Goal: Information Seeking & Learning: Learn about a topic

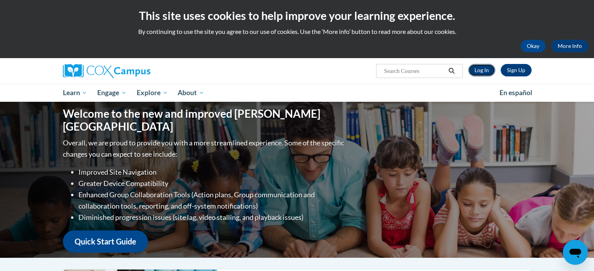
click at [478, 73] on link "Log In" at bounding box center [481, 70] width 27 height 12
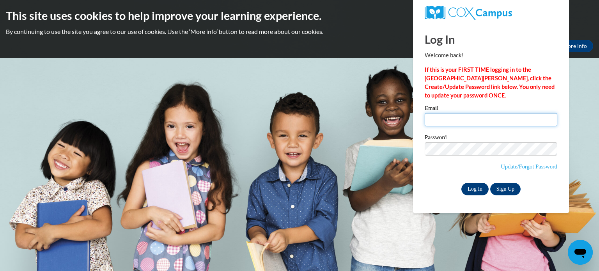
type input "mieshastuart@gmail.com"
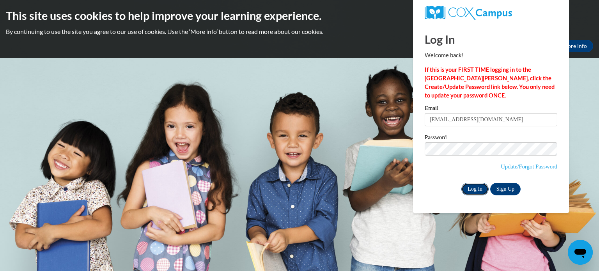
click at [467, 192] on input "Log In" at bounding box center [475, 189] width 27 height 12
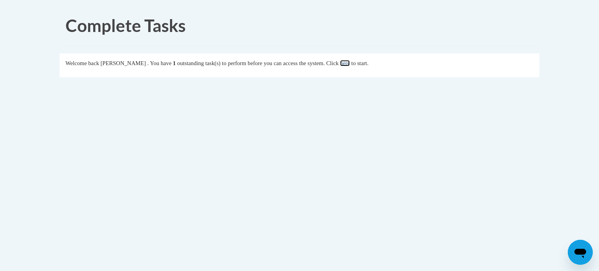
click at [350, 63] on link "here" at bounding box center [345, 63] width 10 height 6
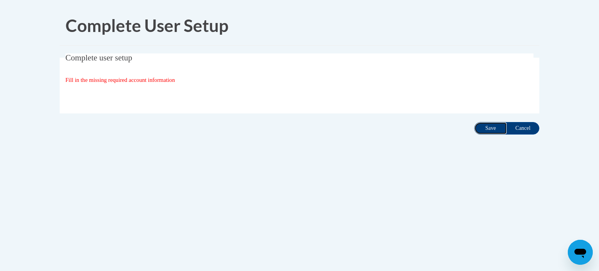
click at [484, 127] on input "Save" at bounding box center [491, 128] width 33 height 12
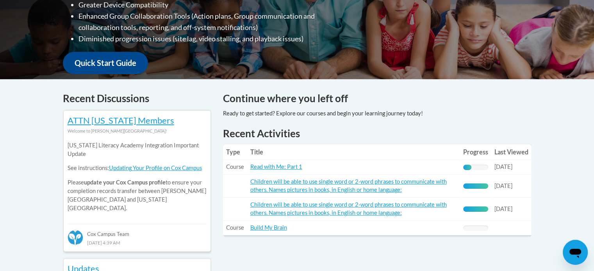
scroll to position [271, 0]
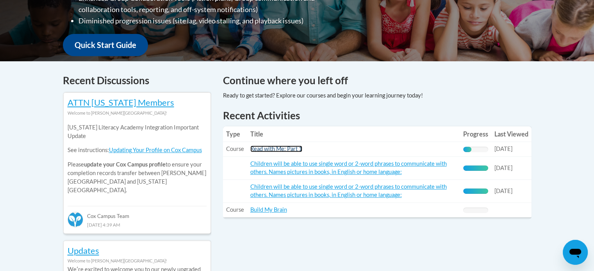
click at [267, 147] on link "Read with Me: Part 1" at bounding box center [276, 149] width 52 height 7
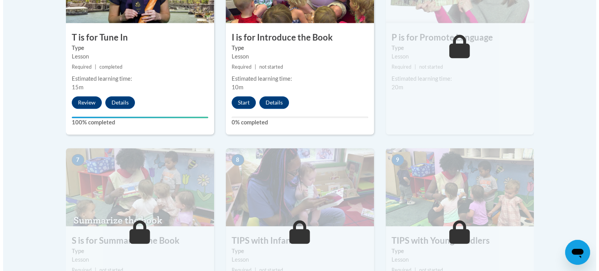
scroll to position [521, 0]
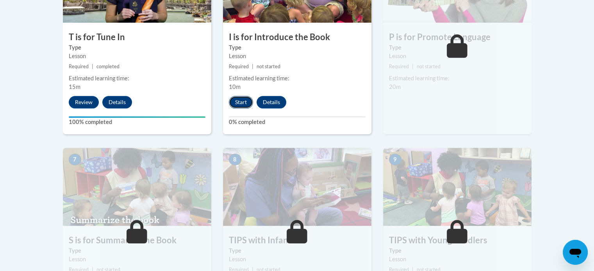
click at [241, 106] on button "Start" at bounding box center [241, 102] width 24 height 12
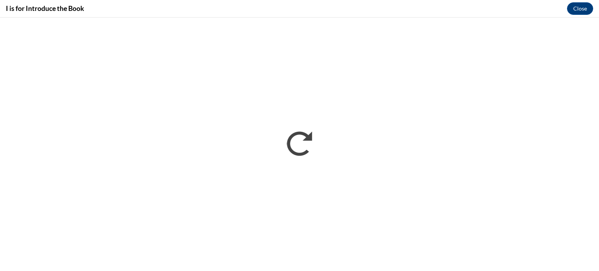
scroll to position [0, 0]
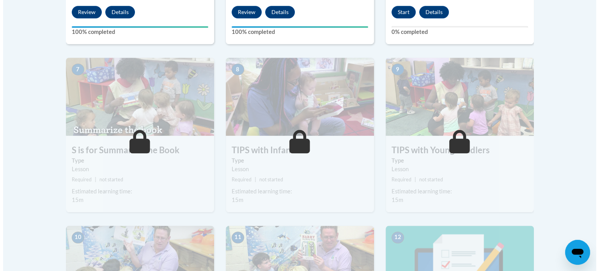
scroll to position [612, 0]
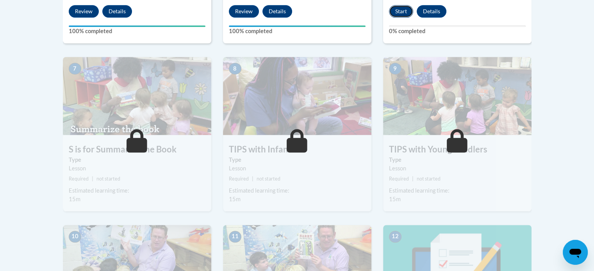
click at [398, 9] on button "Start" at bounding box center [401, 11] width 24 height 12
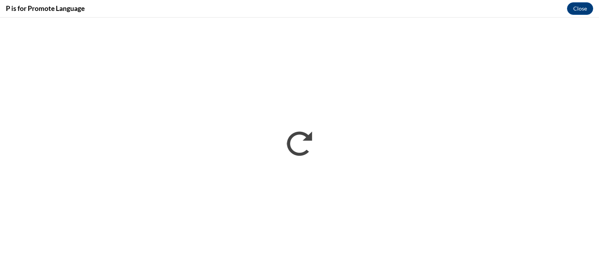
scroll to position [0, 0]
